Goal: Find specific page/section: Find specific page/section

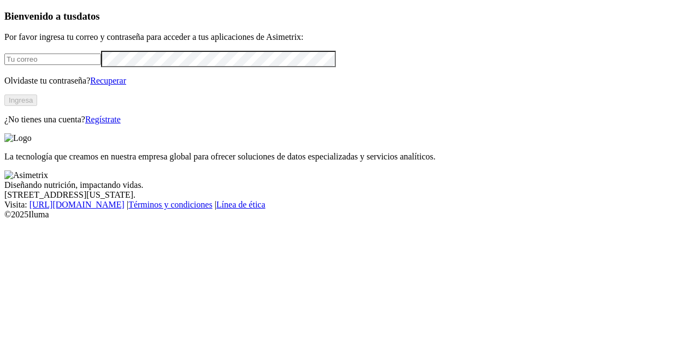
type input "[PERSON_NAME][EMAIL_ADDRESS][PERSON_NAME][DOMAIN_NAME]"
click at [37, 106] on button "Ingresa" at bounding box center [20, 99] width 33 height 11
